Goal: Find specific page/section: Find specific page/section

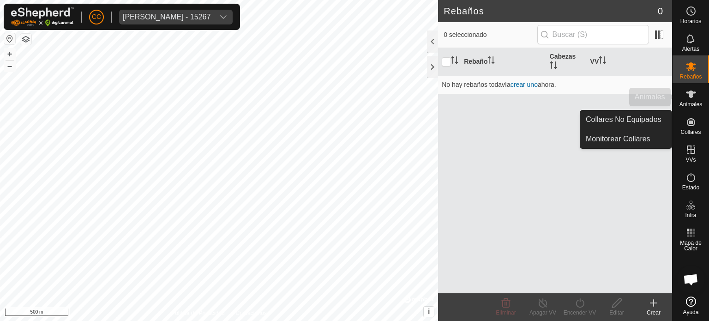
click at [695, 107] on span "Animales" at bounding box center [691, 105] width 23 height 6
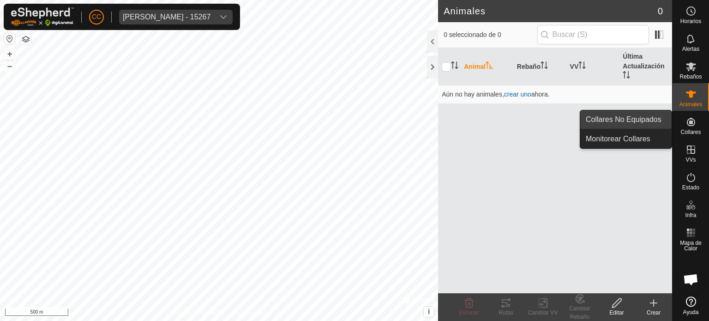
click at [621, 121] on link "Collares No Equipados" at bounding box center [625, 119] width 91 height 18
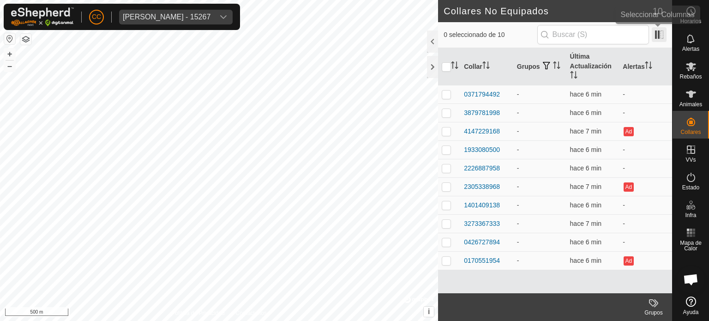
click at [654, 34] on span at bounding box center [659, 34] width 15 height 15
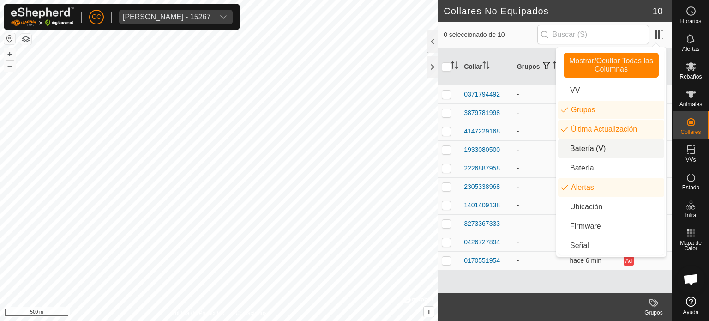
click at [596, 155] on li "Batería (V)" at bounding box center [611, 148] width 106 height 18
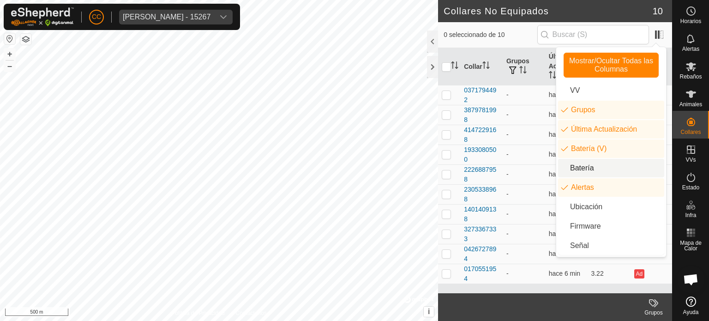
click at [591, 168] on li "Batería" at bounding box center [611, 168] width 106 height 18
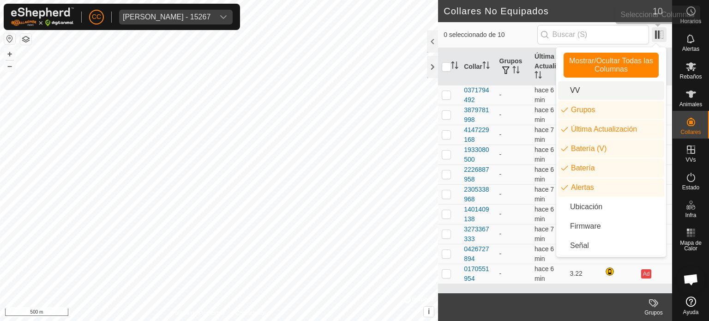
click at [661, 31] on span at bounding box center [659, 34] width 15 height 15
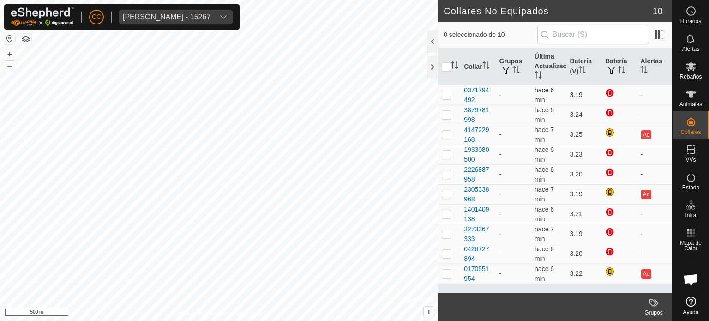
click at [472, 90] on div "0371794492" at bounding box center [478, 94] width 28 height 19
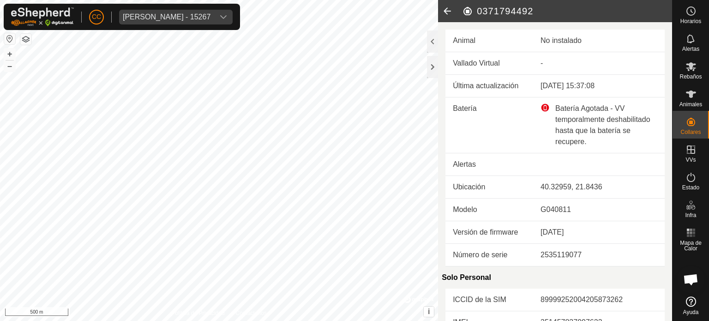
click at [447, 8] on icon at bounding box center [447, 11] width 18 height 22
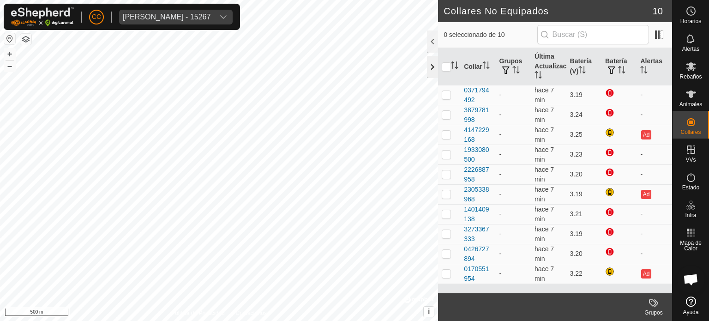
click at [431, 70] on div at bounding box center [432, 67] width 11 height 22
